Goal: Task Accomplishment & Management: Use online tool/utility

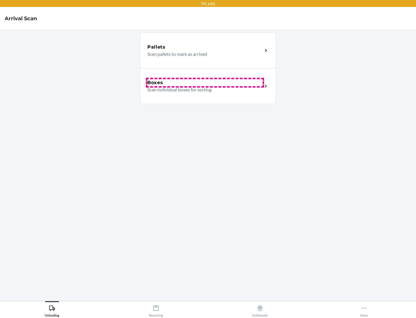
click at [205, 83] on div "Boxes" at bounding box center [204, 82] width 115 height 7
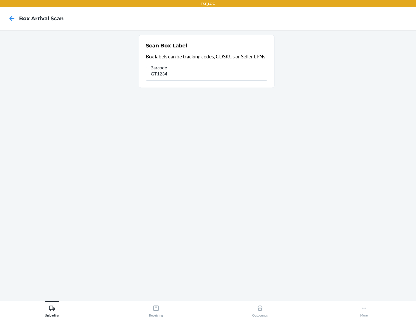
type input "GT1234"
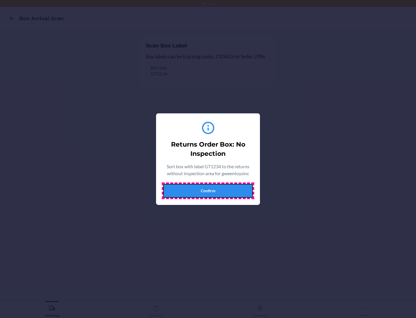
click at [208, 190] on button "Confirm" at bounding box center [208, 191] width 90 height 14
